Goal: Information Seeking & Learning: Learn about a topic

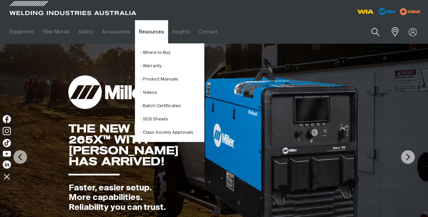
click at [145, 35] on link "Resources" at bounding box center [151, 32] width 33 height 24
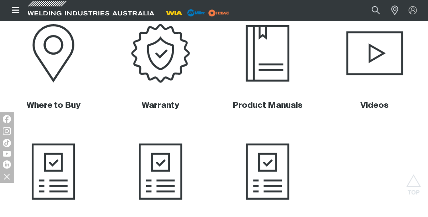
scroll to position [273, 0]
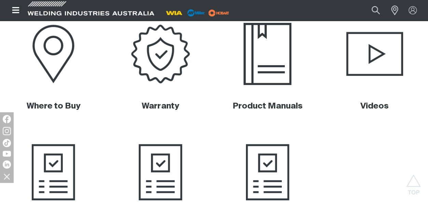
click at [270, 57] on img at bounding box center [268, 54] width 106 height 70
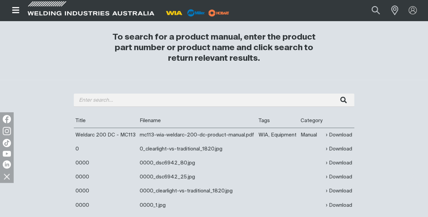
scroll to position [205, 0]
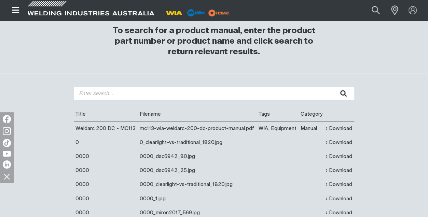
click at [89, 94] on input "search" at bounding box center [214, 93] width 281 height 13
type input "205s"
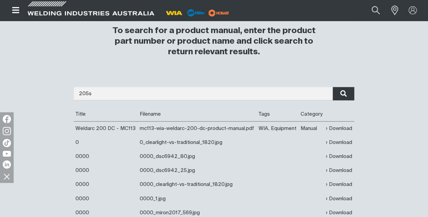
click at [343, 93] on icon "submit" at bounding box center [343, 93] width 7 height 9
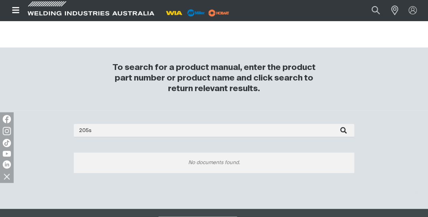
scroll to position [171, 0]
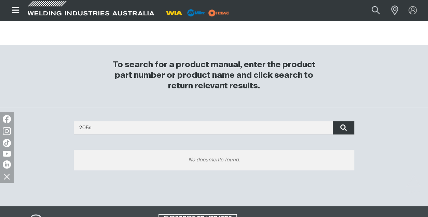
click at [342, 127] on icon "submit" at bounding box center [343, 127] width 7 height 9
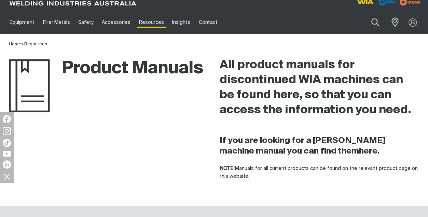
scroll to position [0, 0]
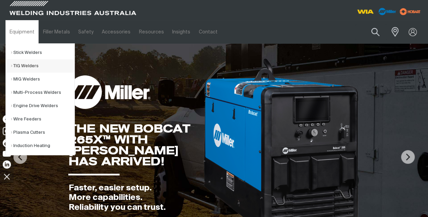
click at [21, 66] on link "TIG Welders" at bounding box center [43, 65] width 64 height 13
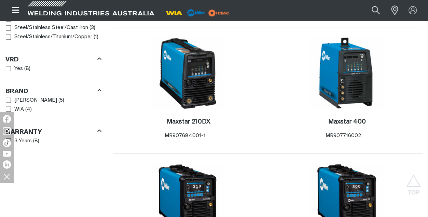
scroll to position [547, 0]
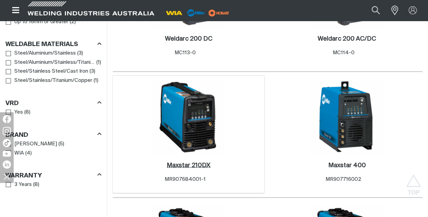
click at [190, 164] on h2 "Maxstar 210DX ." at bounding box center [189, 165] width 44 height 6
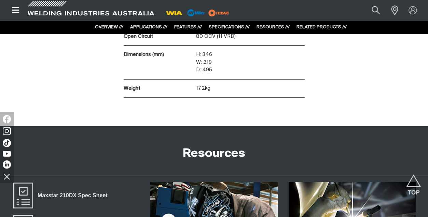
scroll to position [1674, 0]
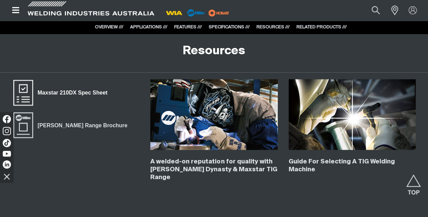
click at [27, 87] on span "Maxstar 210DX Spec Sheet" at bounding box center [23, 92] width 22 height 27
